Goal: Information Seeking & Learning: Learn about a topic

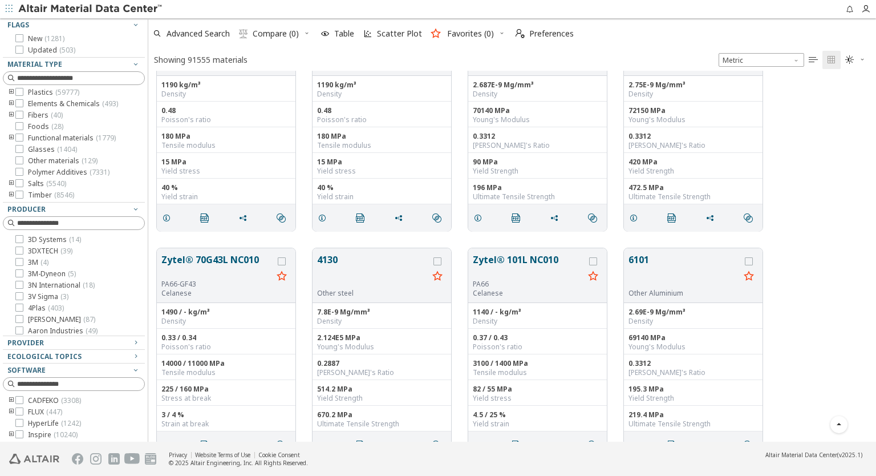
scroll to position [116, 0]
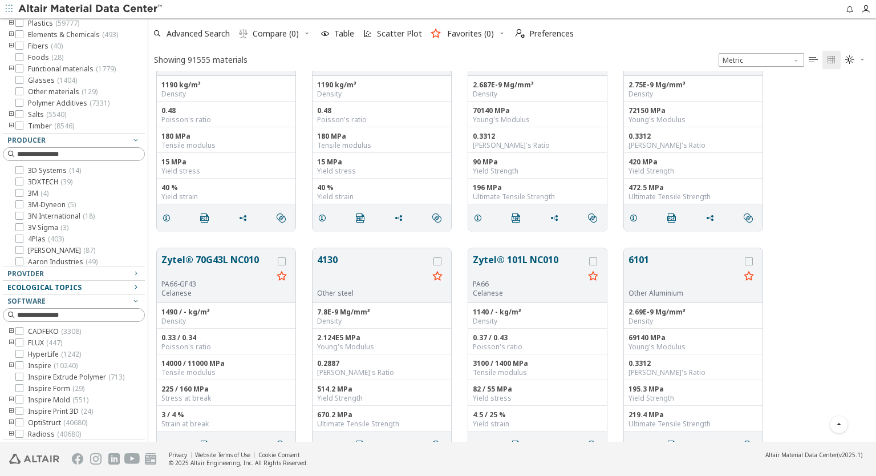
click at [84, 288] on div "Ecological Topics" at bounding box center [69, 287] width 124 height 9
click at [96, 270] on div "Provider" at bounding box center [69, 273] width 124 height 9
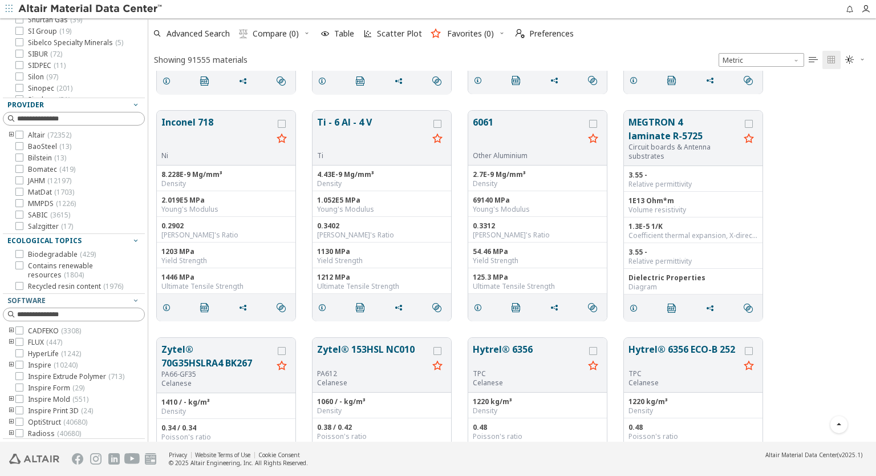
scroll to position [913, 0]
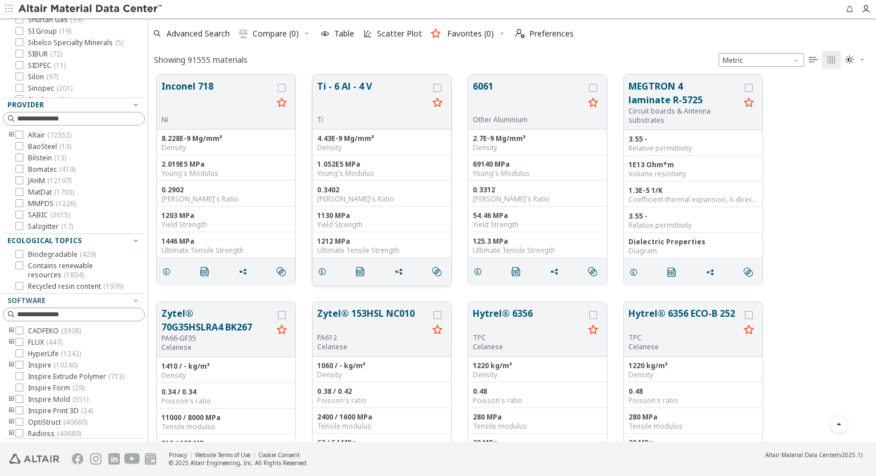
click at [349, 87] on button "Ti - 6 Al - 4 V" at bounding box center [372, 97] width 111 height 36
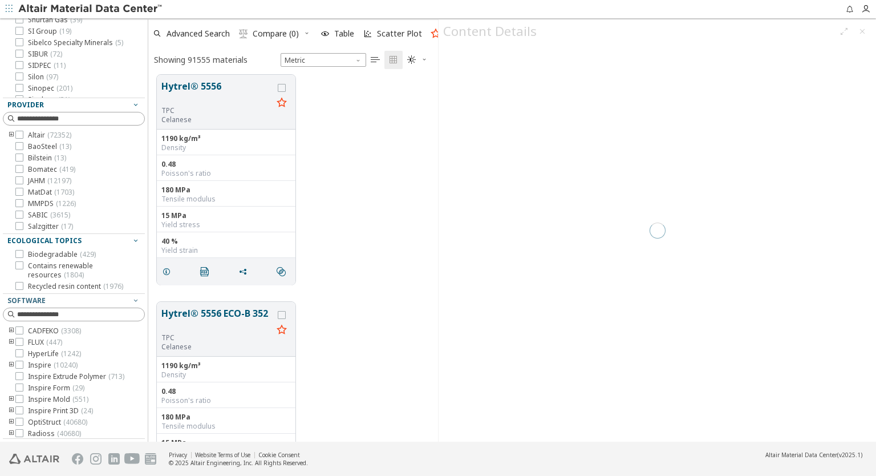
scroll to position [362, 281]
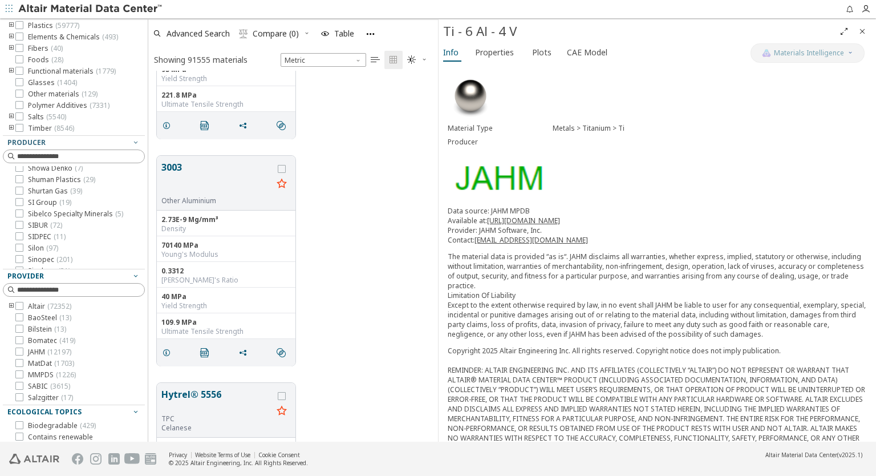
scroll to position [456, 0]
